Goal: Navigation & Orientation: Find specific page/section

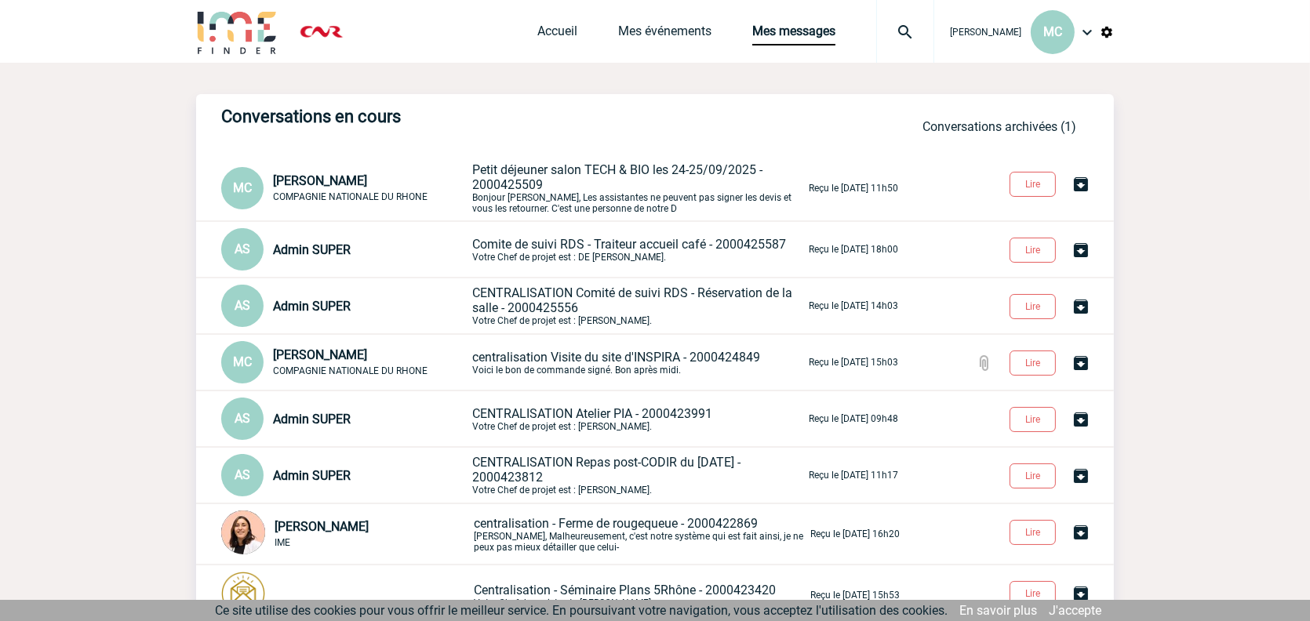
click at [548, 169] on span "Petit déjeuner salon TECH & BIO les 24-25/09/2025 - 2000425509" at bounding box center [617, 177] width 290 height 30
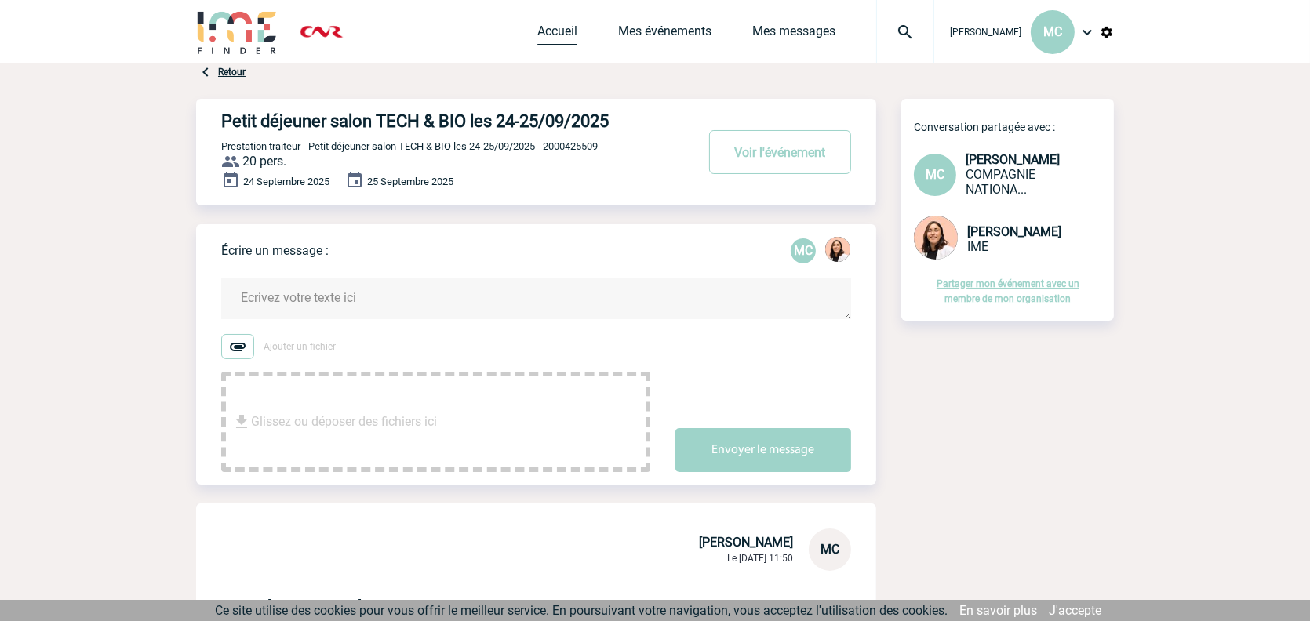
click at [537, 24] on link "Accueil" at bounding box center [557, 35] width 40 height 22
